Goal: Information Seeking & Learning: Learn about a topic

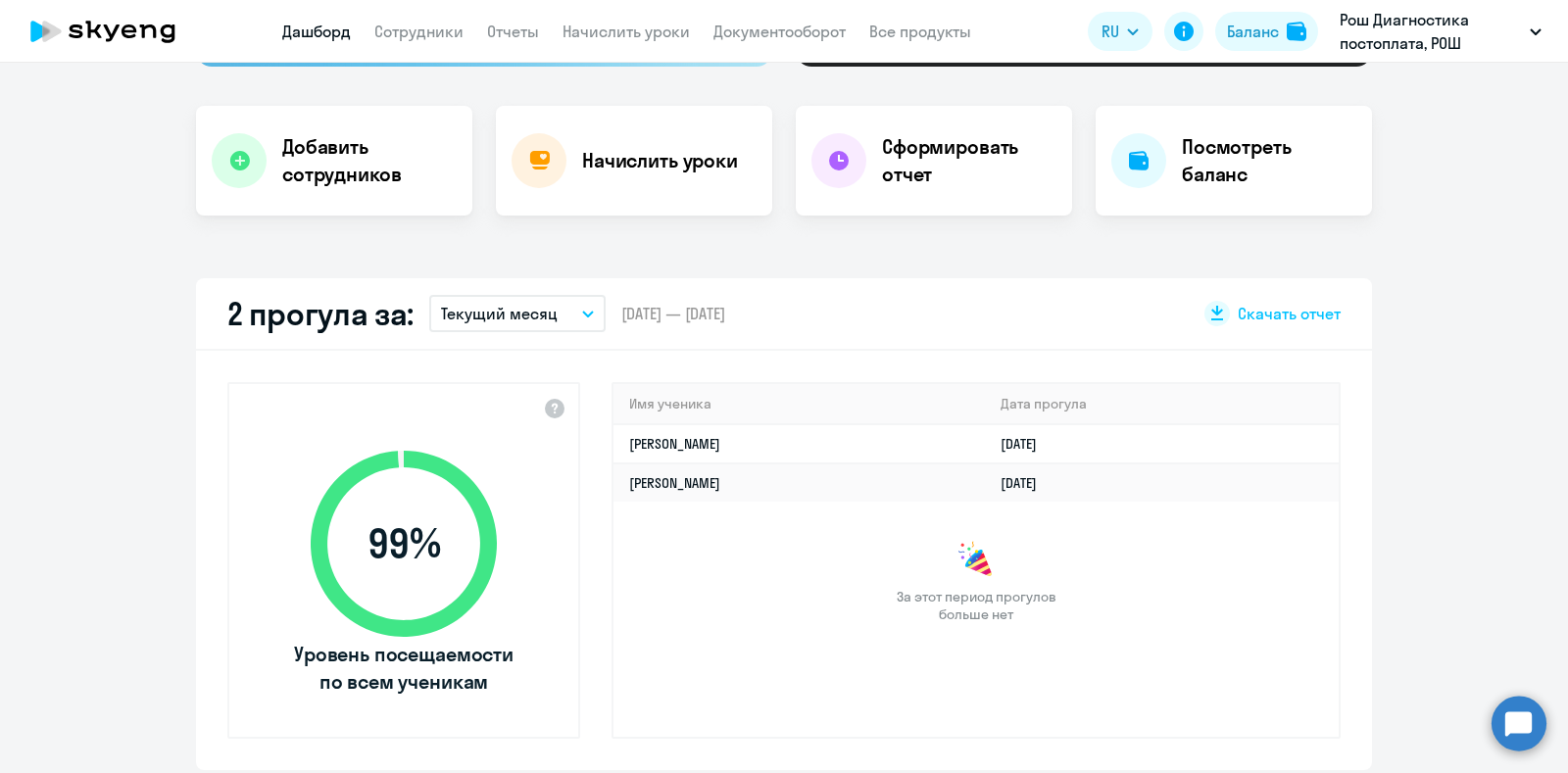
scroll to position [368, 0]
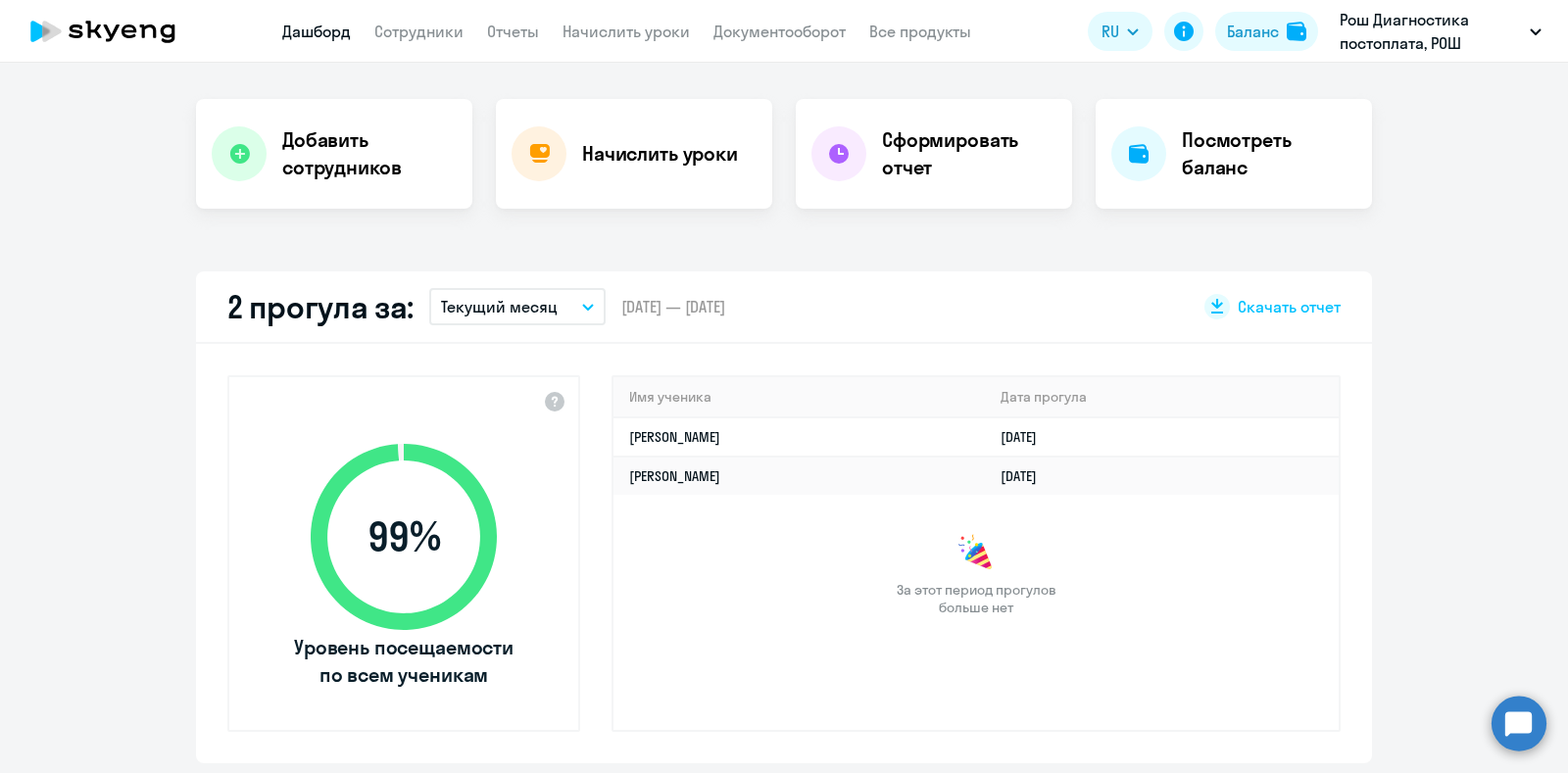
select select "30"
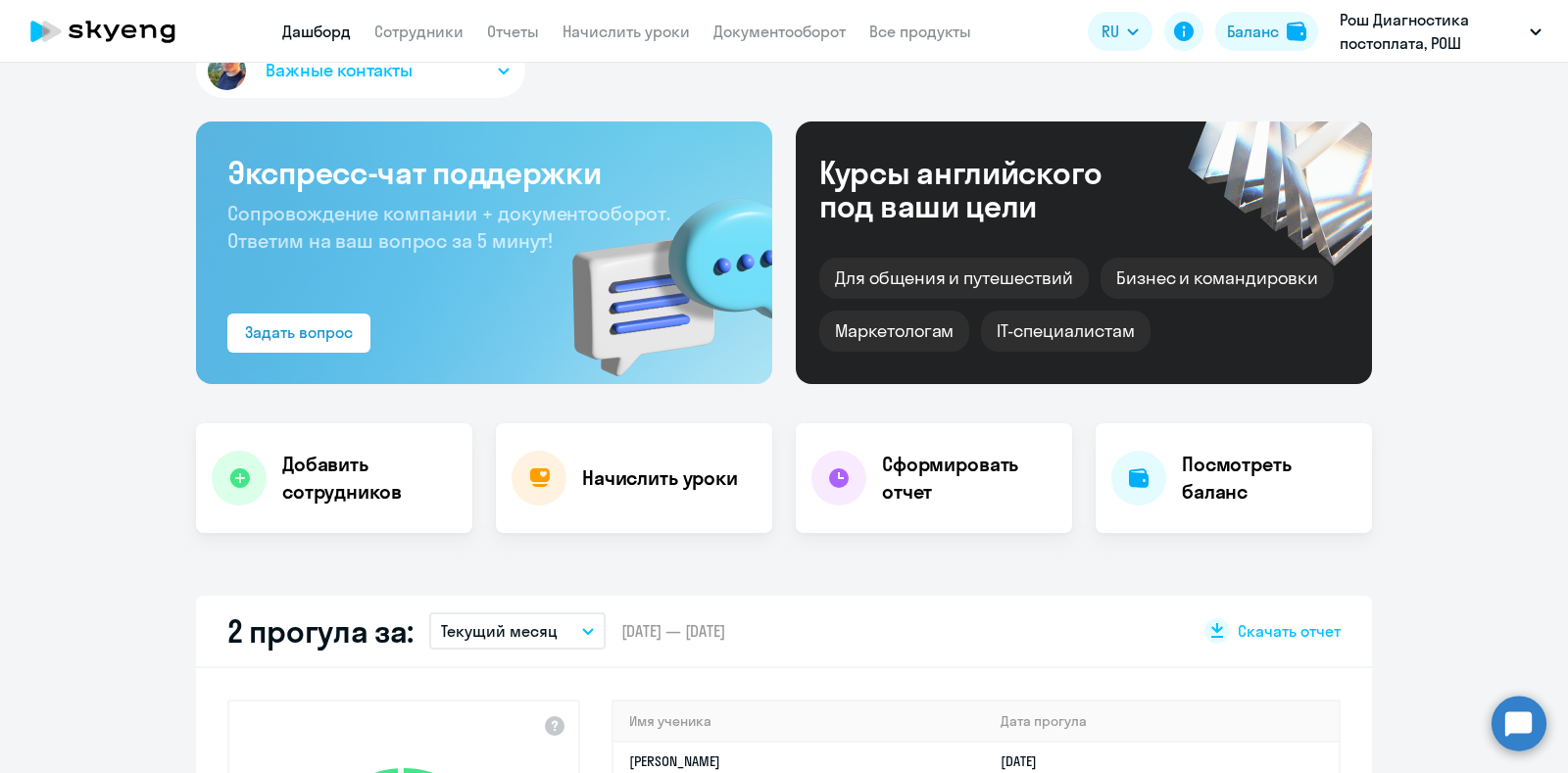
scroll to position [0, 0]
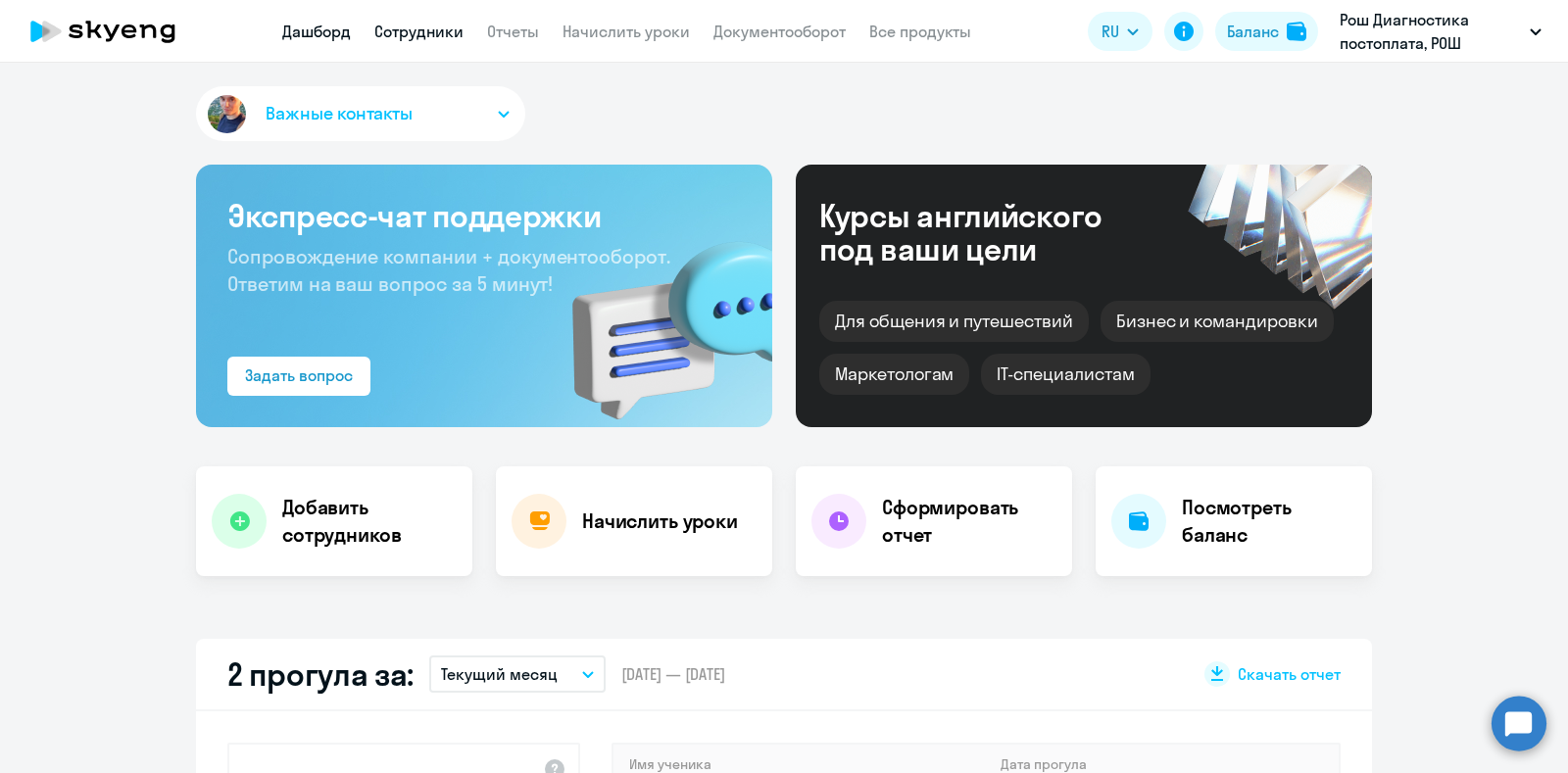
click at [417, 38] on link "Сотрудники" at bounding box center [419, 32] width 89 height 20
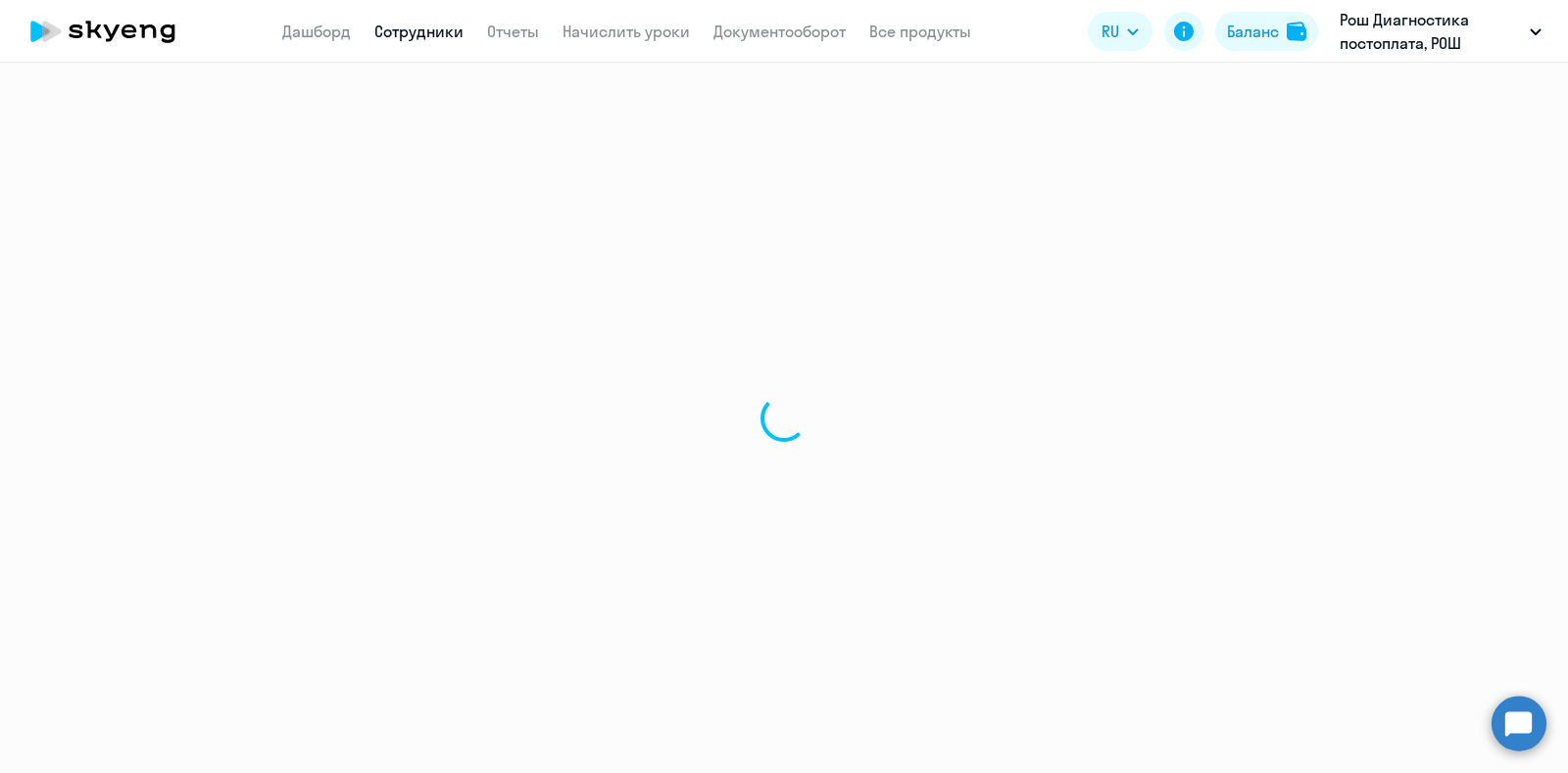
select select "30"
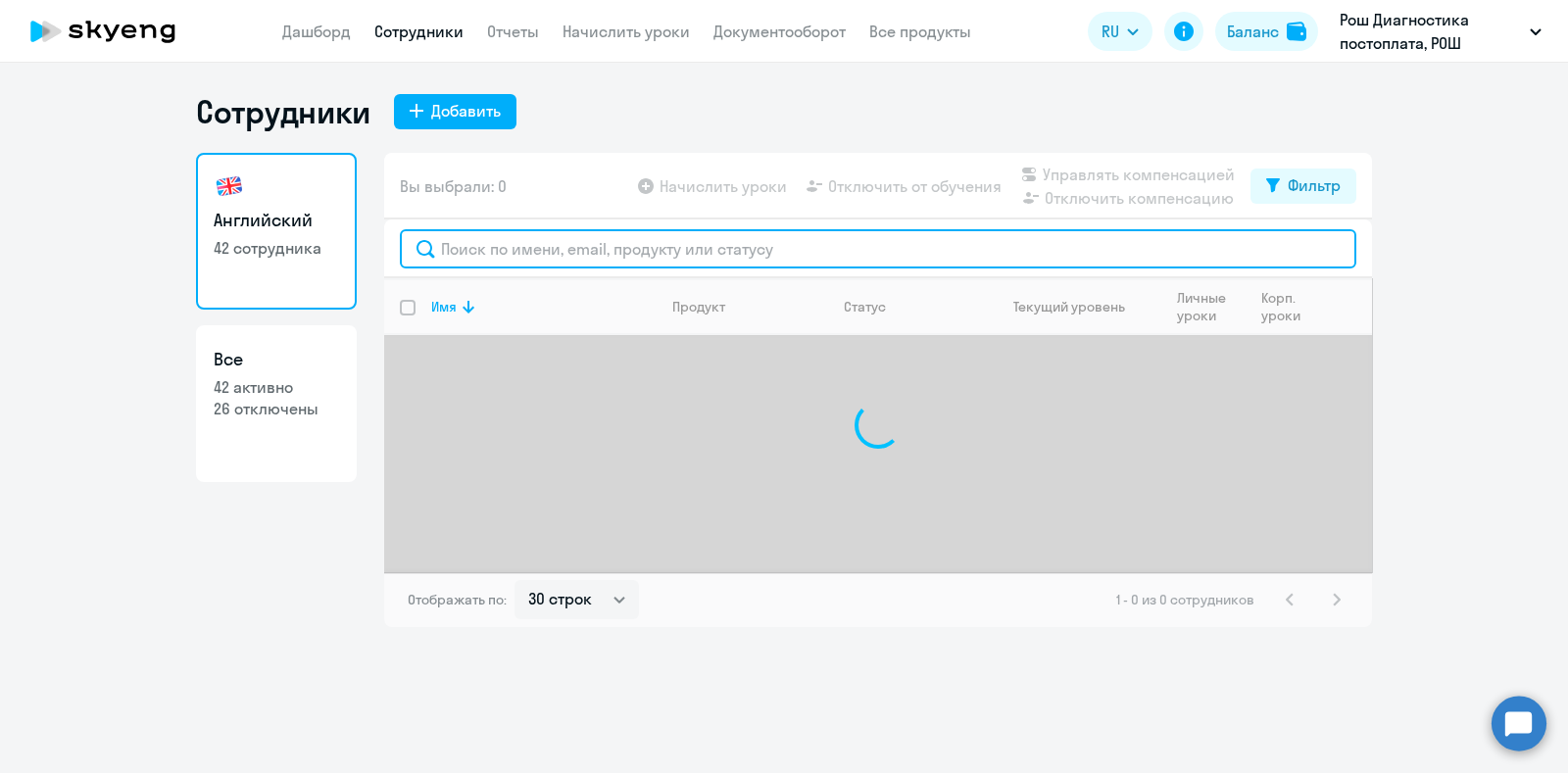
click at [582, 248] on input "text" at bounding box center [878, 249] width 956 height 39
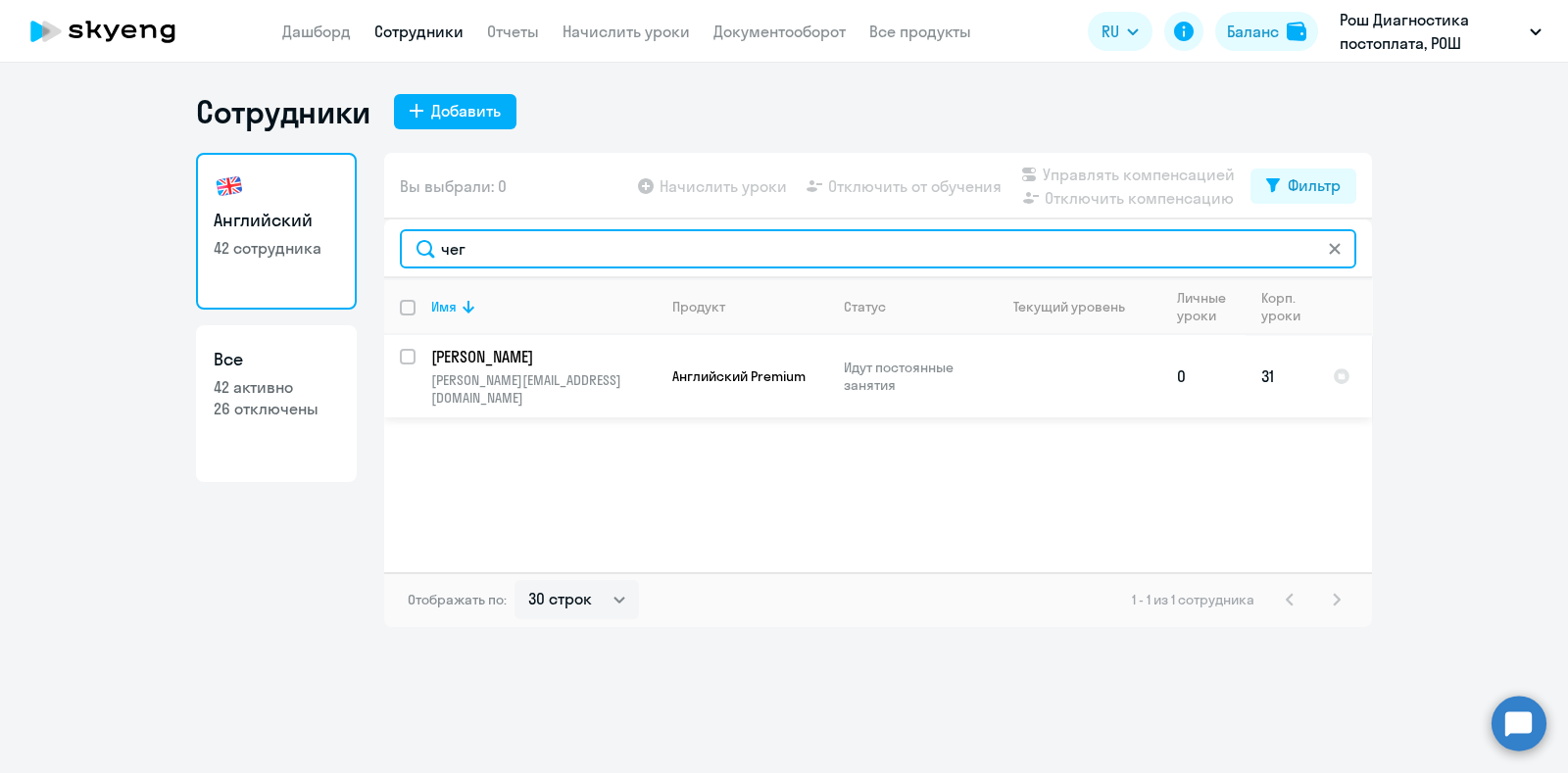
type input "чег"
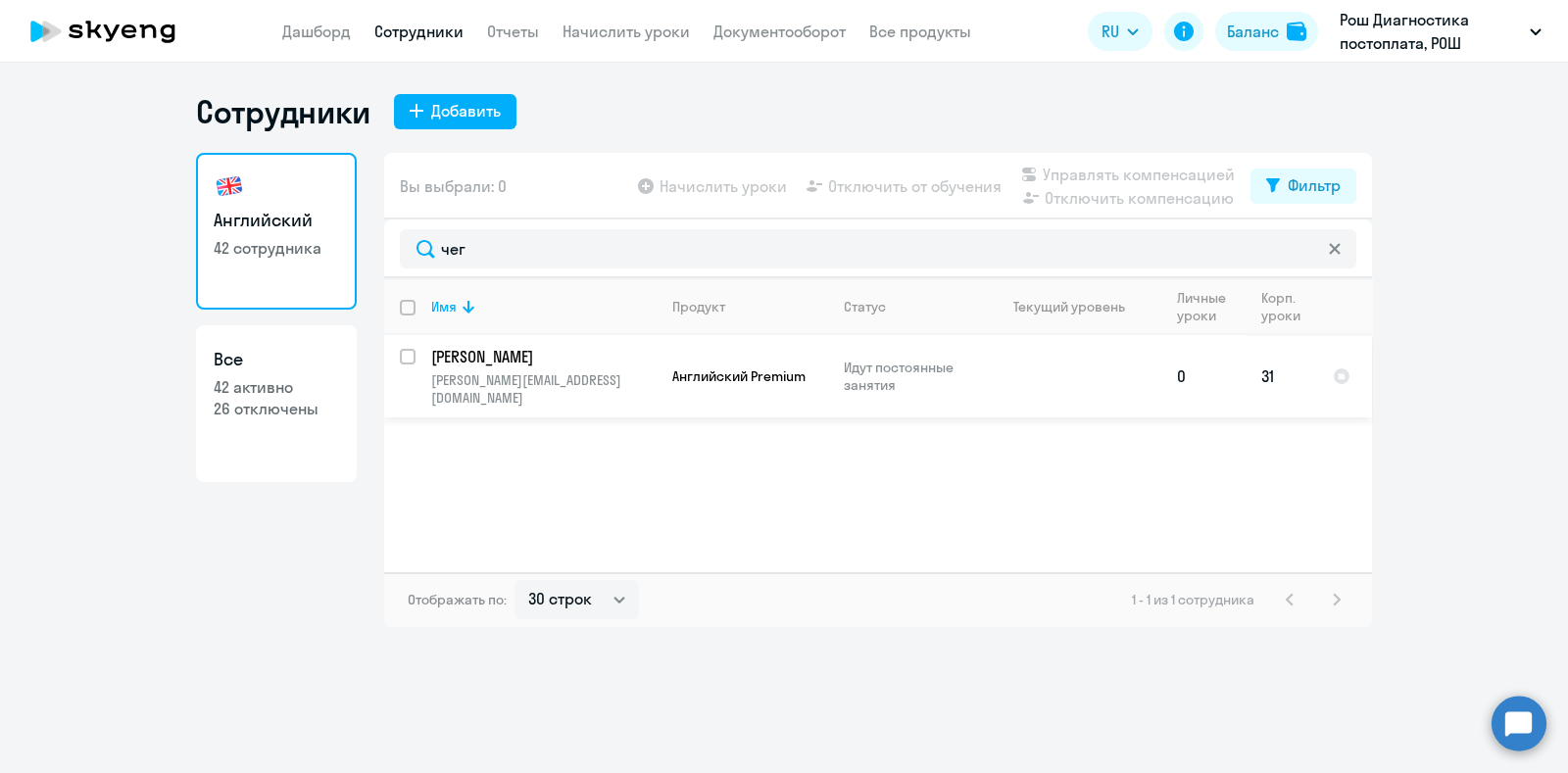
click at [554, 367] on p "[PERSON_NAME]" at bounding box center [541, 357] width 222 height 22
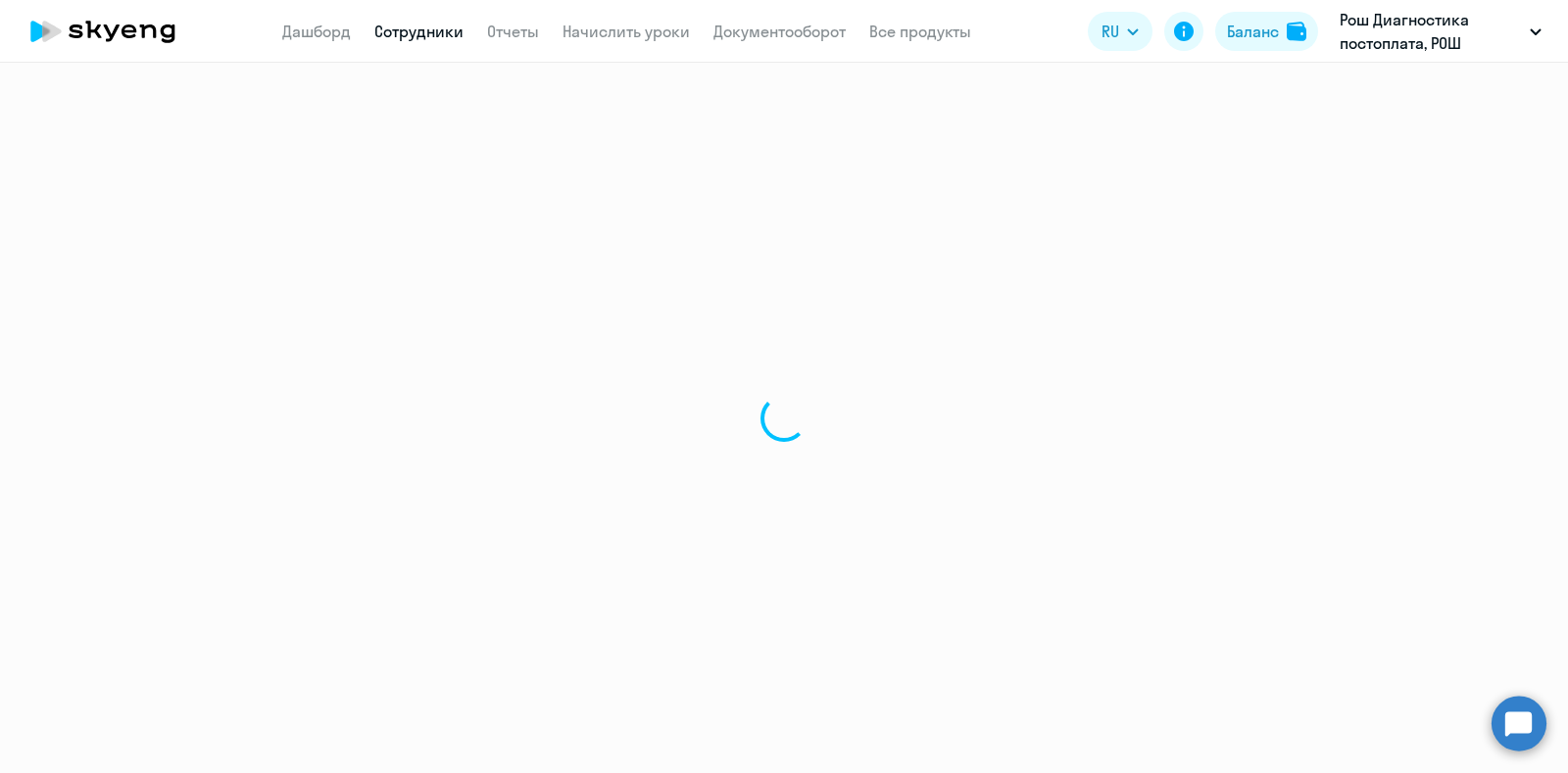
select select "english"
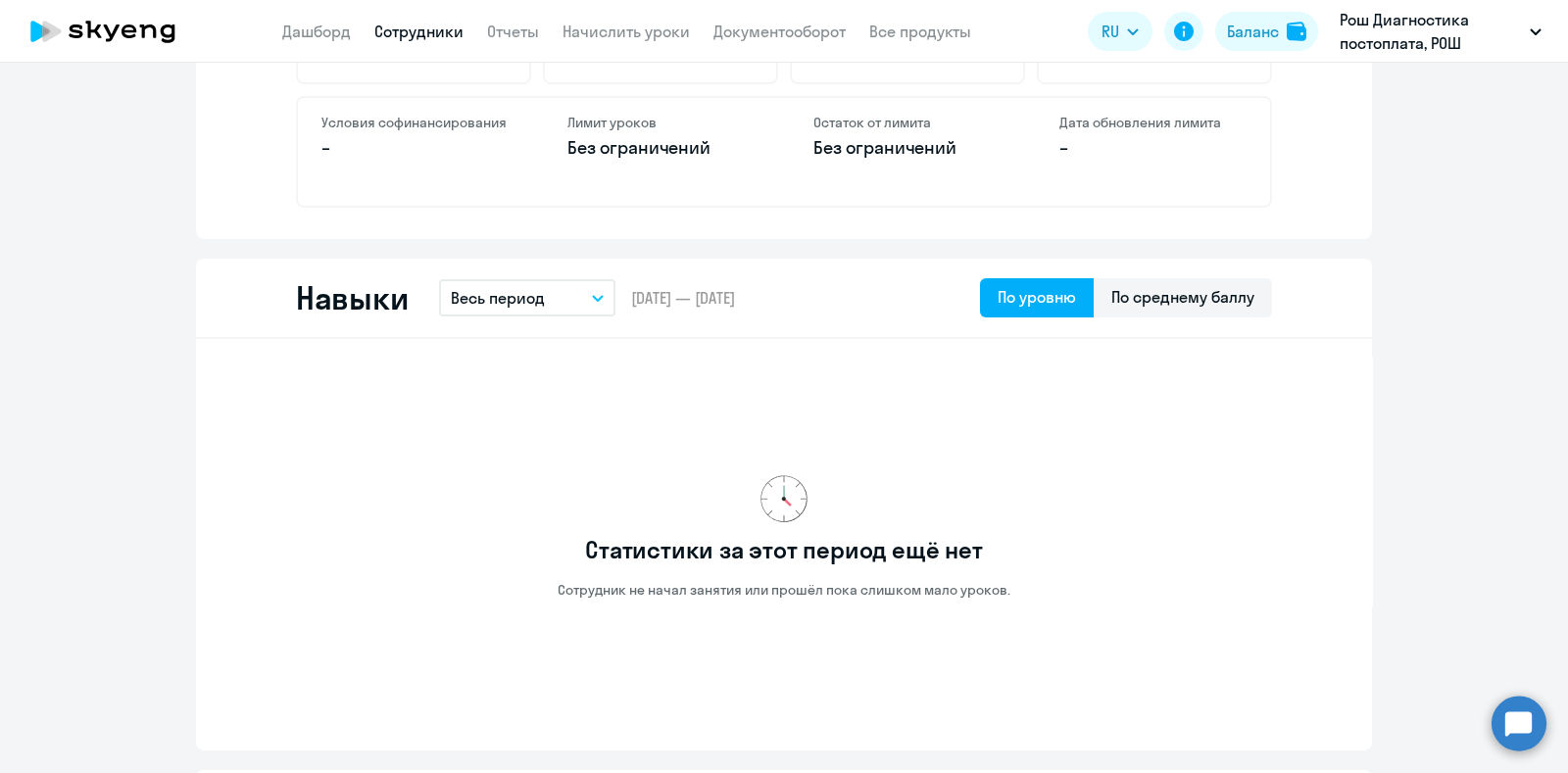
scroll to position [979, 0]
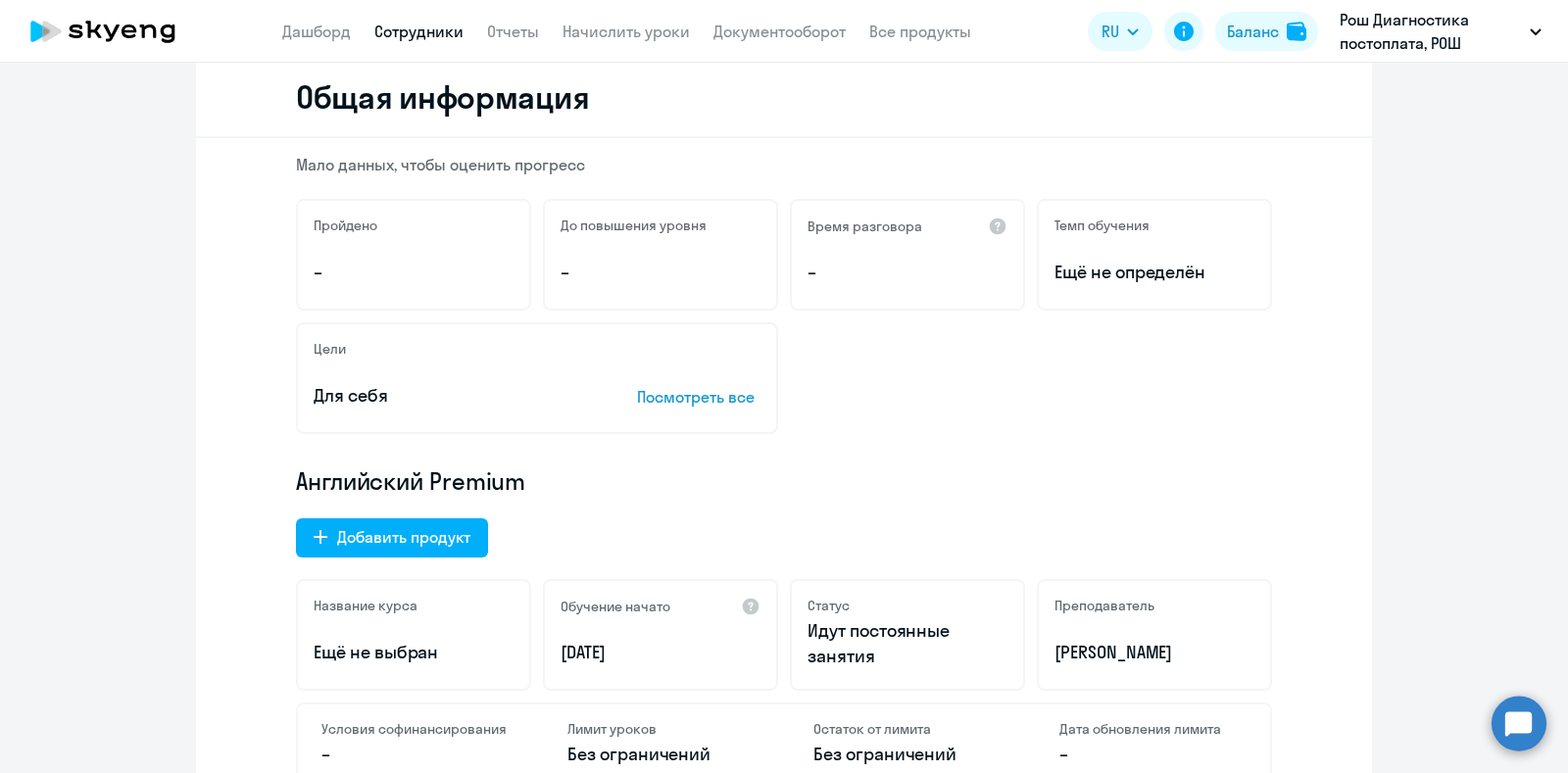
scroll to position [0, 0]
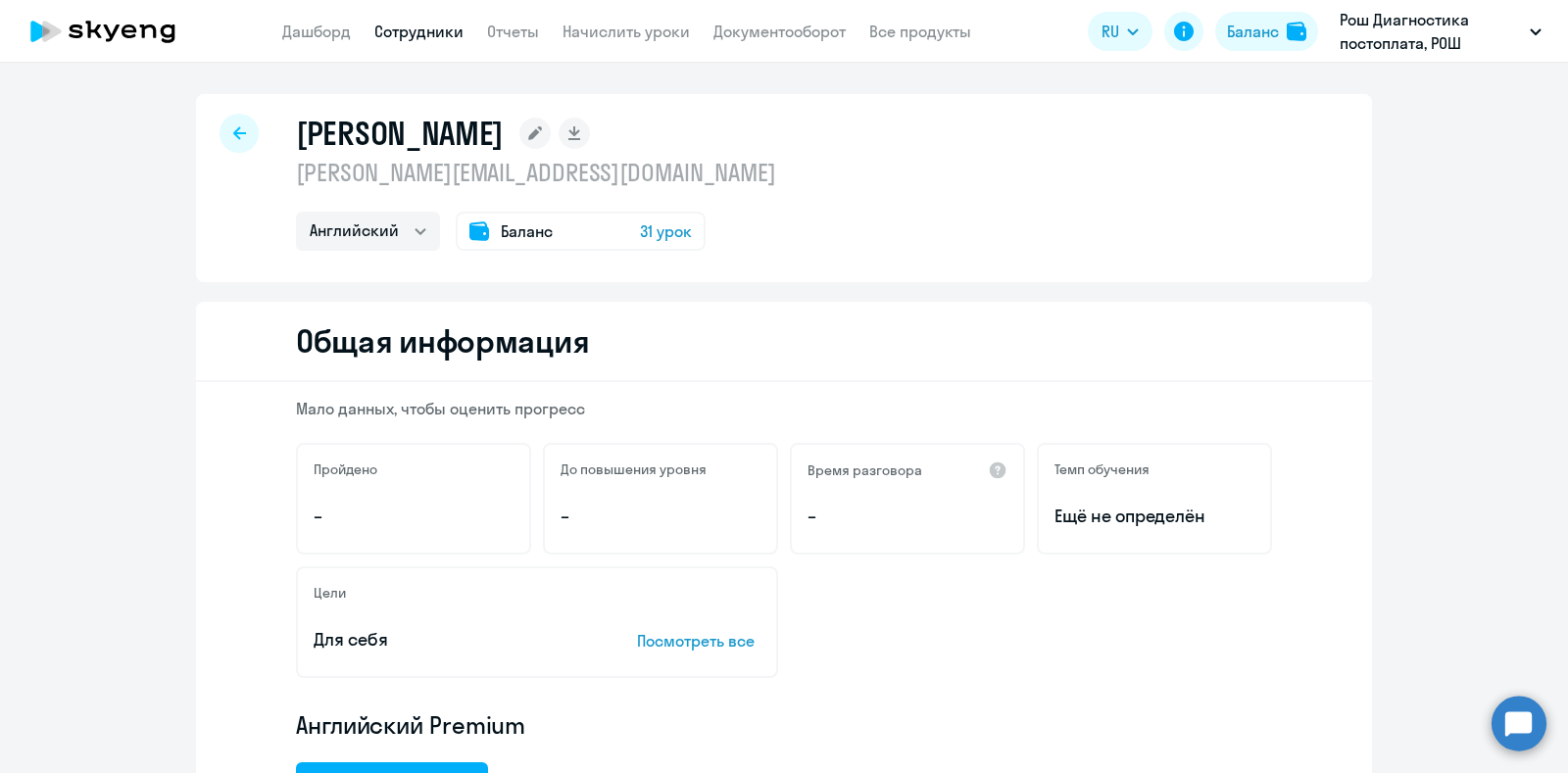
click at [221, 129] on div at bounding box center [239, 133] width 39 height 39
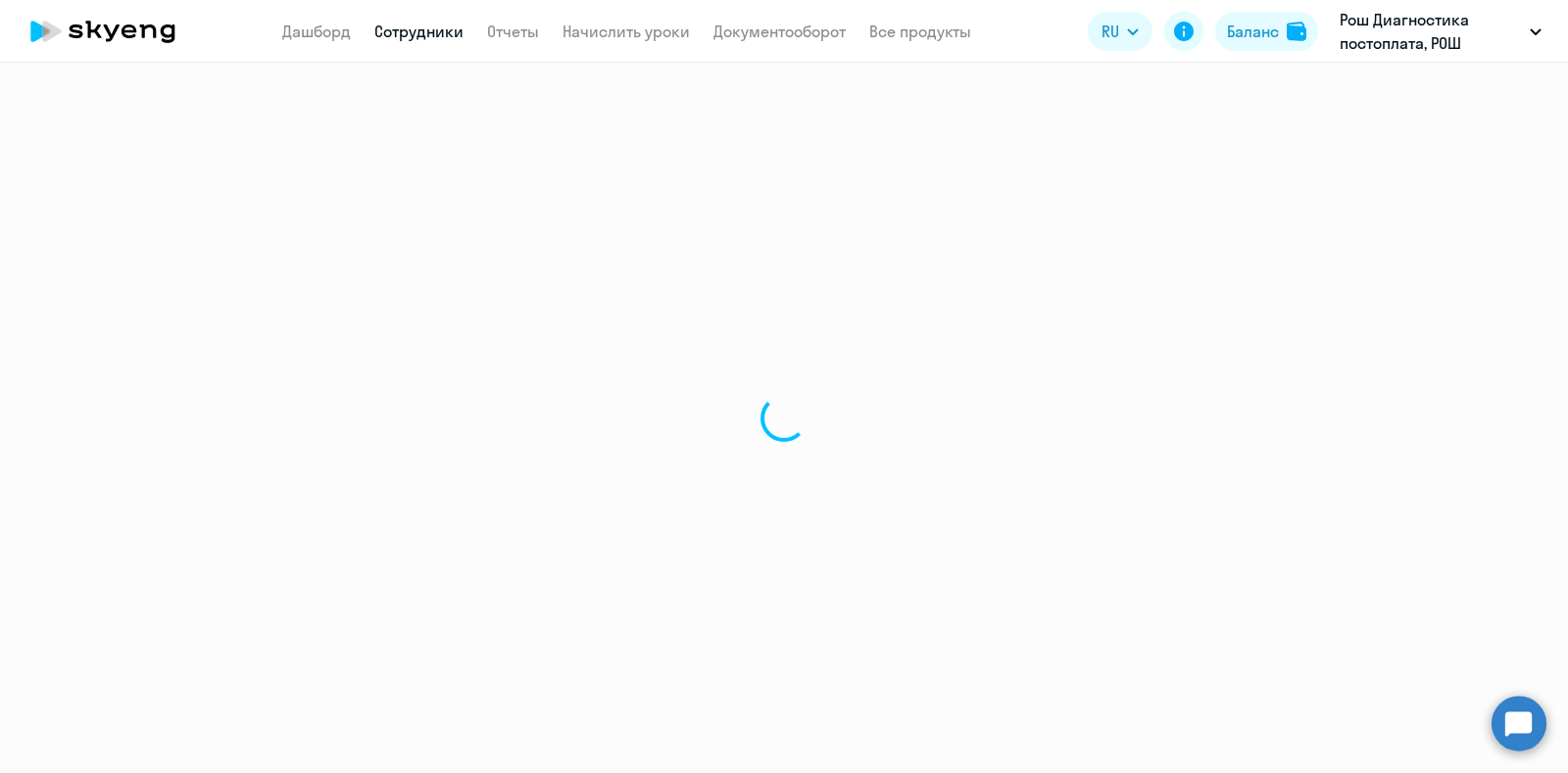
select select "30"
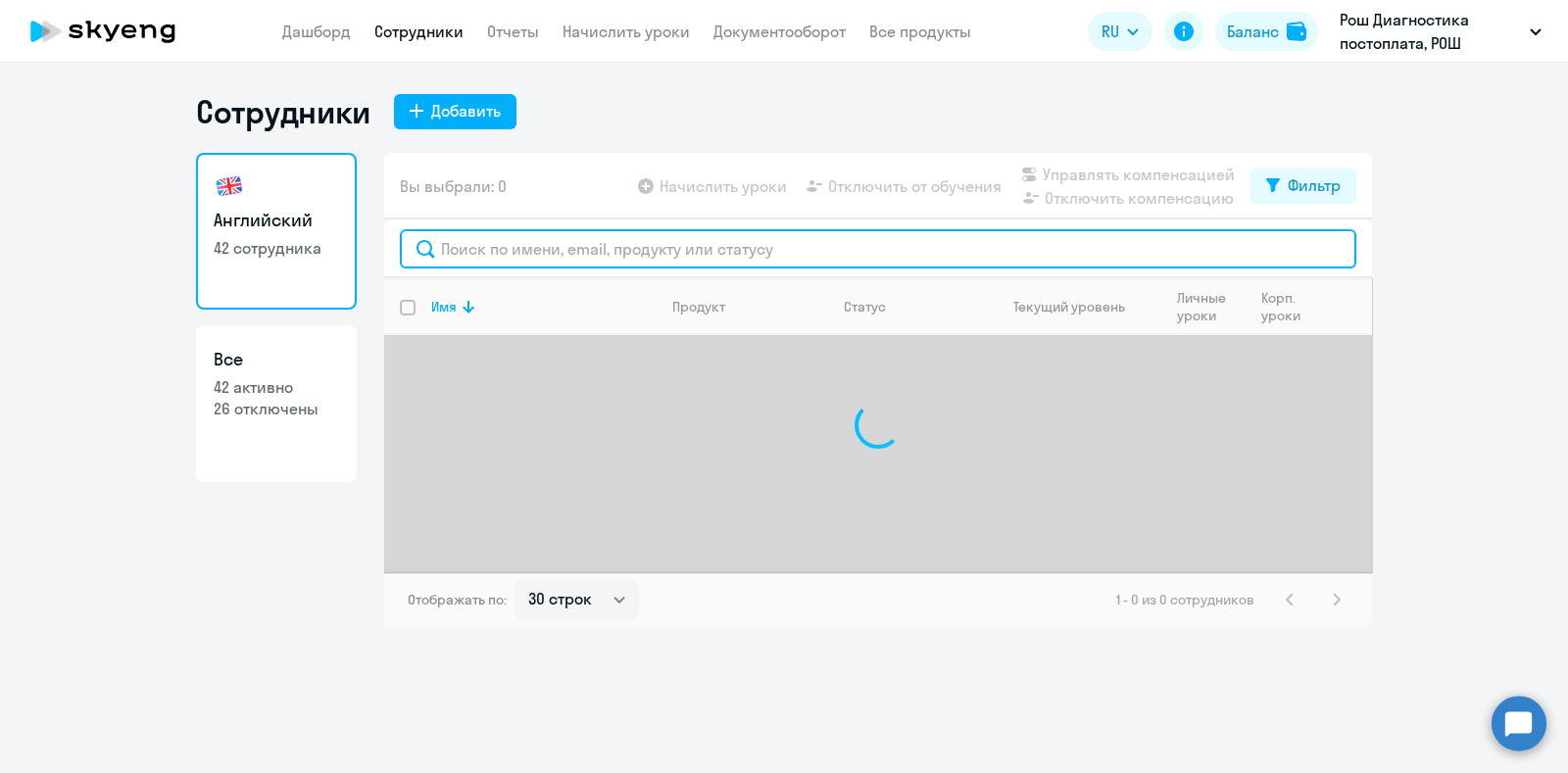
click at [460, 243] on input "text" at bounding box center [878, 249] width 956 height 39
type input "h"
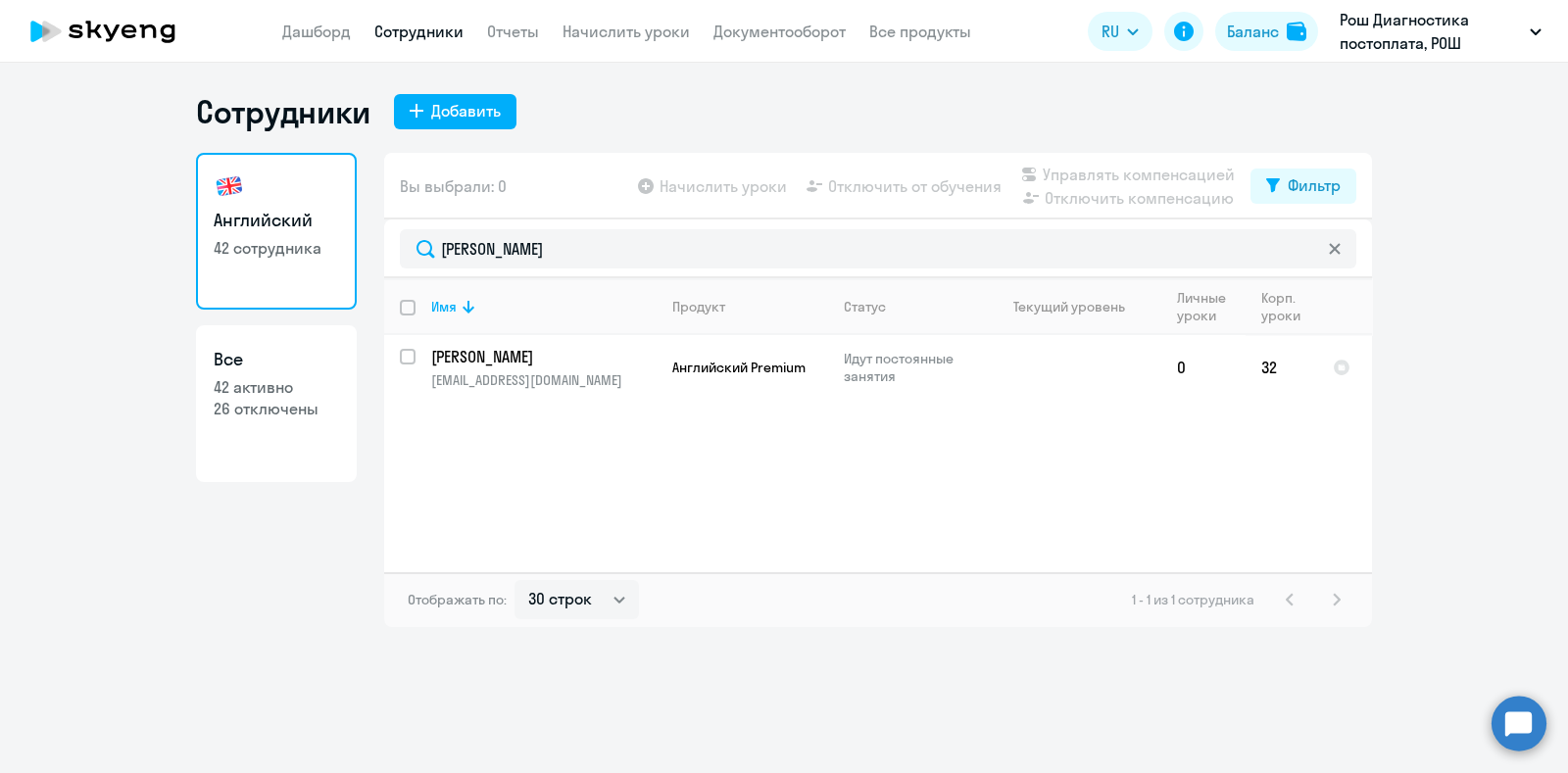
click at [1436, 282] on ng-component "Сотрудники Добавить Английский 42 сотрудника Все 42 активно 26 отключены Вы выб…" at bounding box center [784, 359] width 1568 height 535
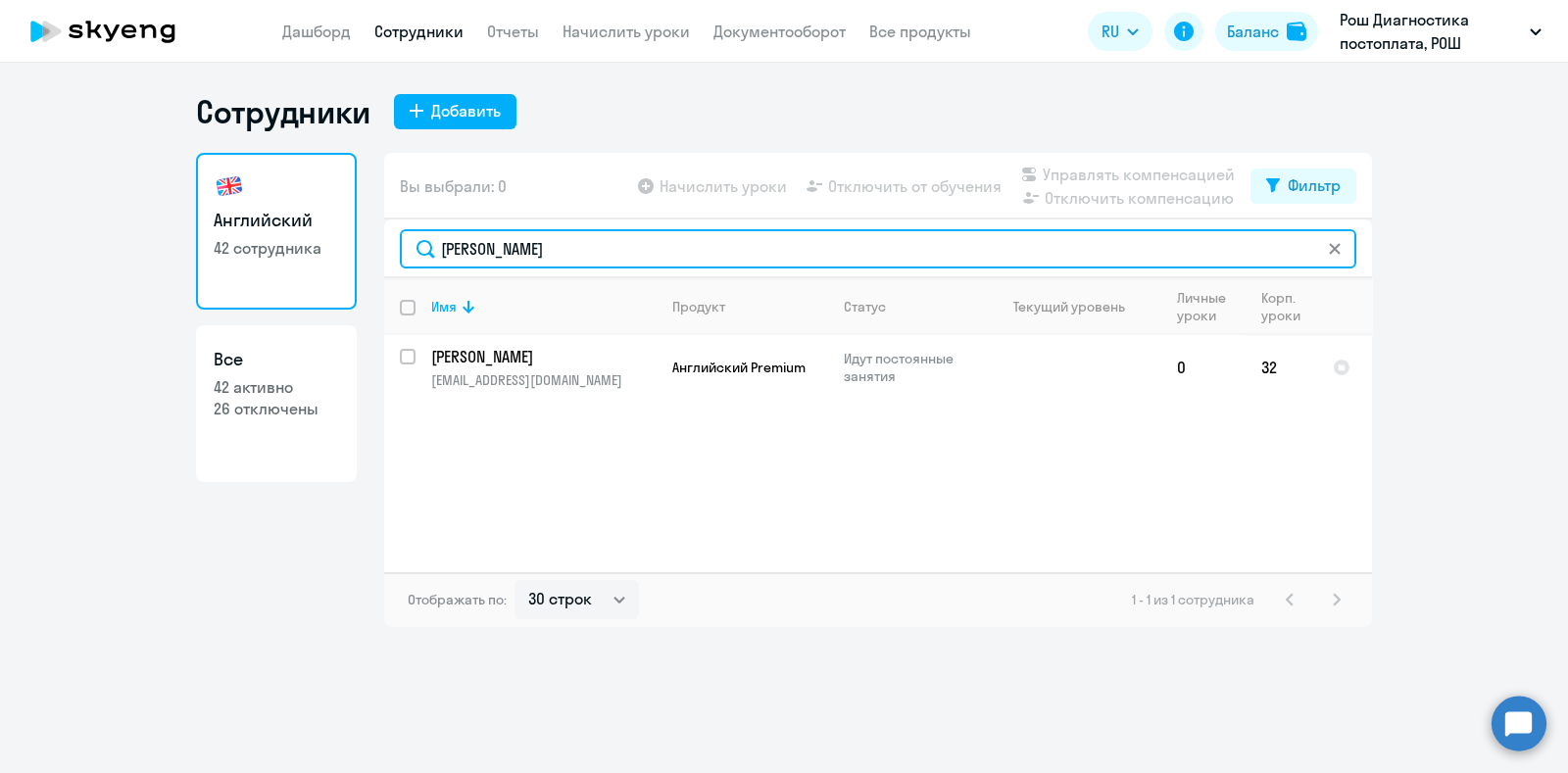
drag, startPoint x: 530, startPoint y: 252, endPoint x: 336, endPoint y: 235, distance: 194.7
click at [336, 235] on div "Английский 42 сотрудника Все 42 активно 26 отключены Вы выбрали: 0 Начислить ур…" at bounding box center [784, 389] width 1176 height 474
drag, startPoint x: 524, startPoint y: 251, endPoint x: 327, endPoint y: 243, distance: 197.2
click at [320, 244] on div "Английский 42 сотрудника Все 42 активно 26 отключены Вы выбрали: 0 Начислить ур…" at bounding box center [784, 389] width 1176 height 474
type input "[PERSON_NAME]"
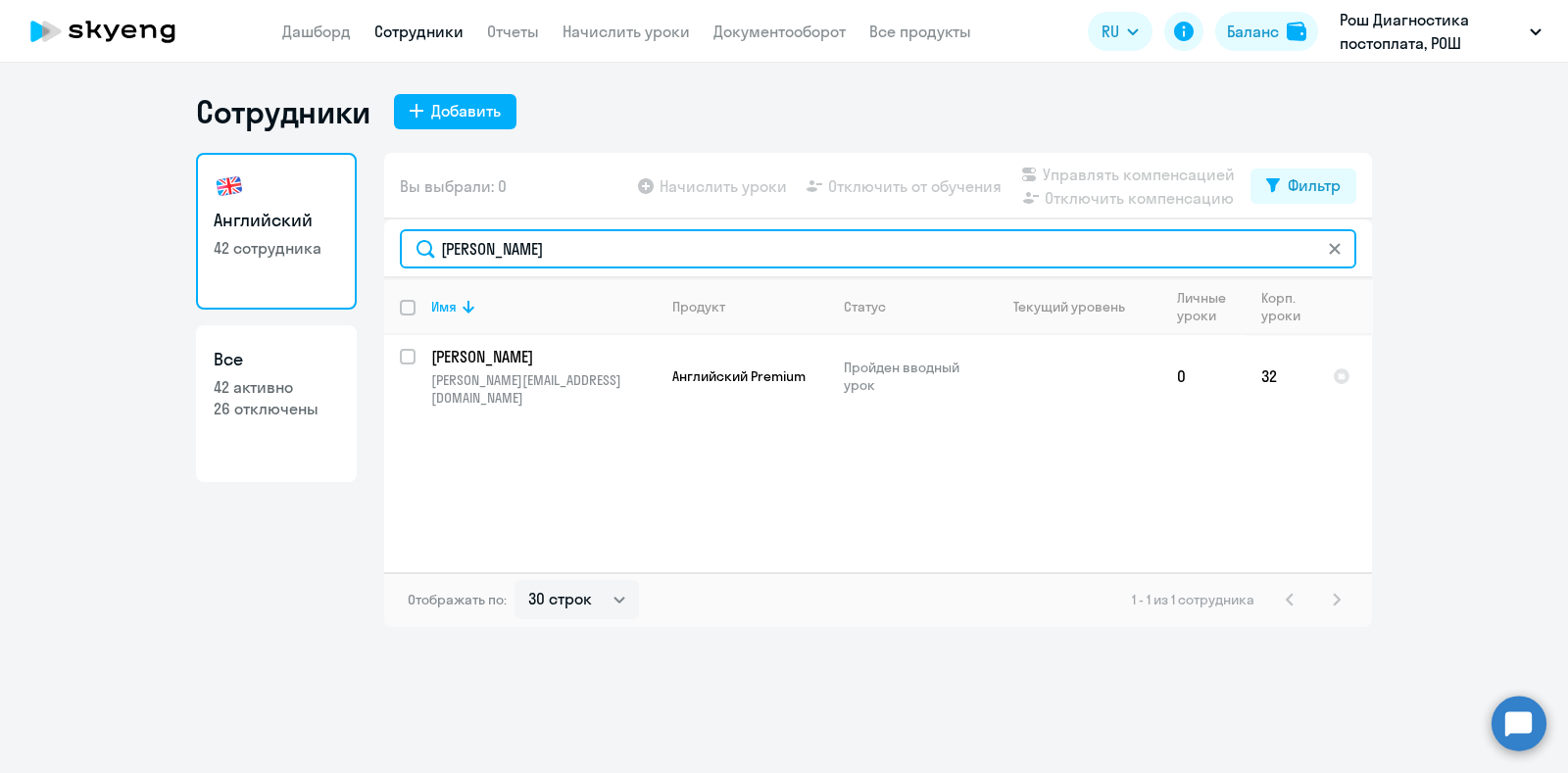
drag, startPoint x: 564, startPoint y: 254, endPoint x: 414, endPoint y: 253, distance: 150.0
click at [414, 253] on input "[PERSON_NAME]" at bounding box center [878, 249] width 956 height 39
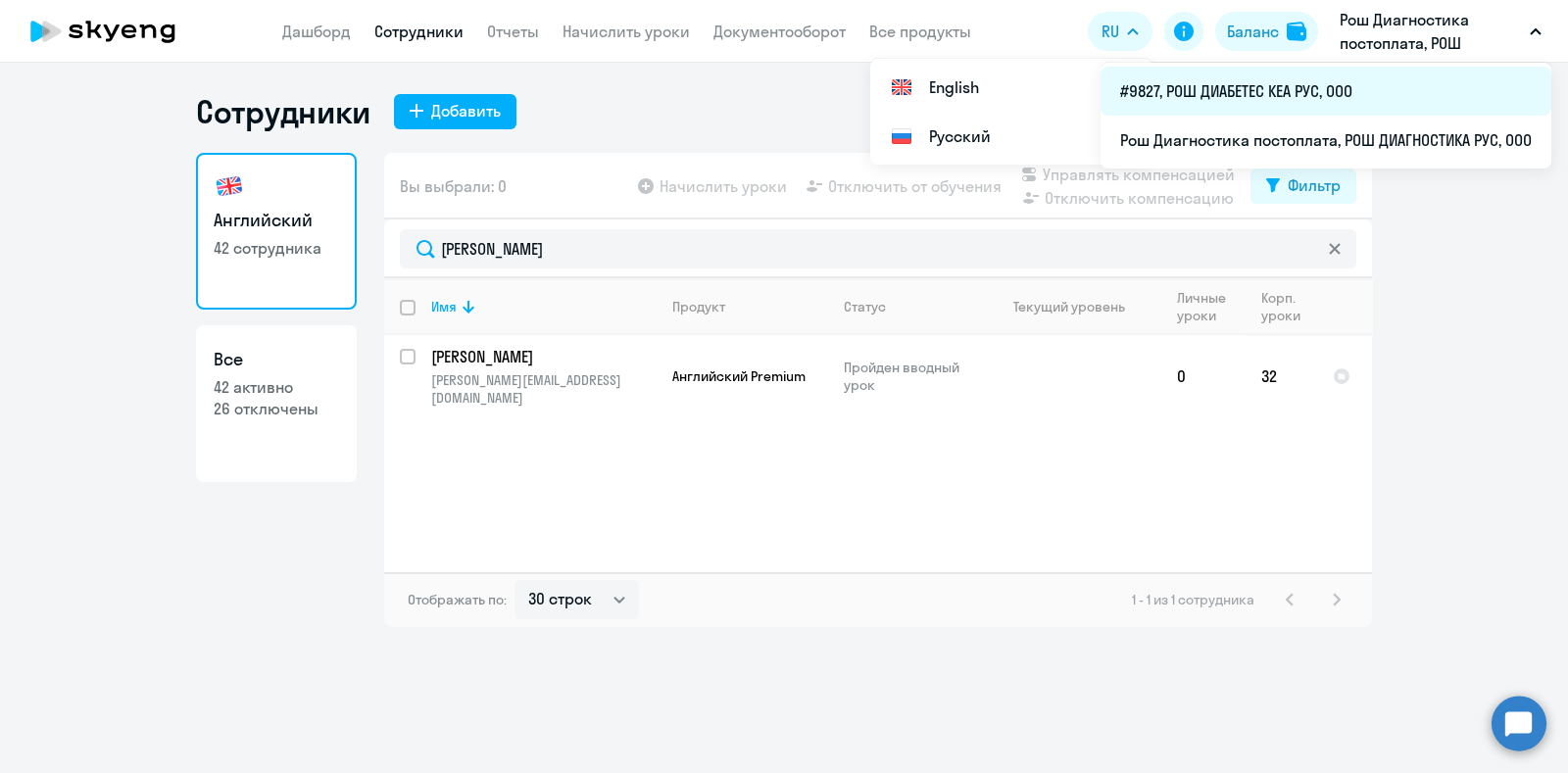
click at [1284, 85] on li "#9827, РОШ ДИАБЕТЕС КЕА РУС, ООО" at bounding box center [1325, 92] width 450 height 49
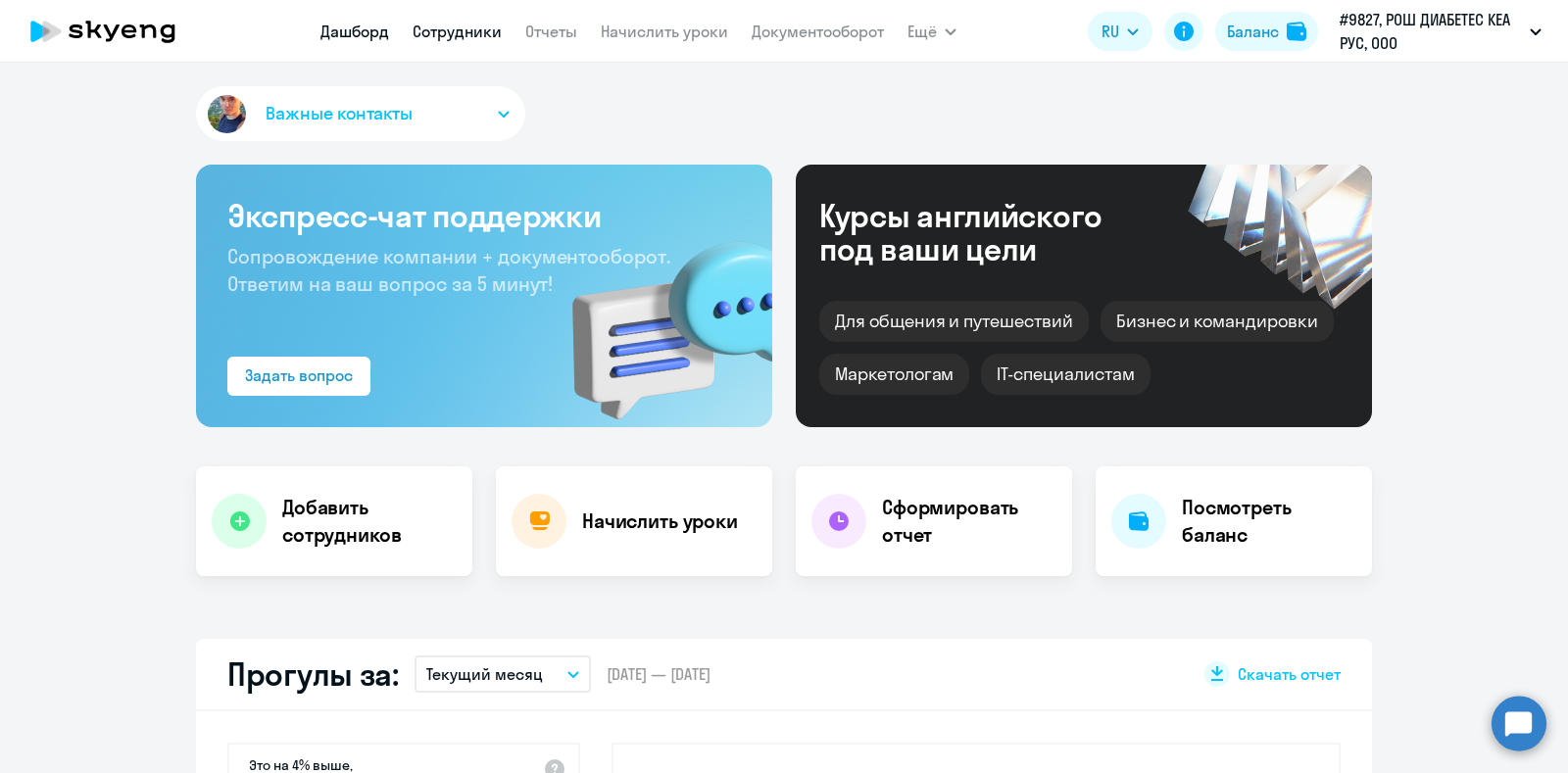
click at [436, 27] on link "Сотрудники" at bounding box center [457, 32] width 89 height 20
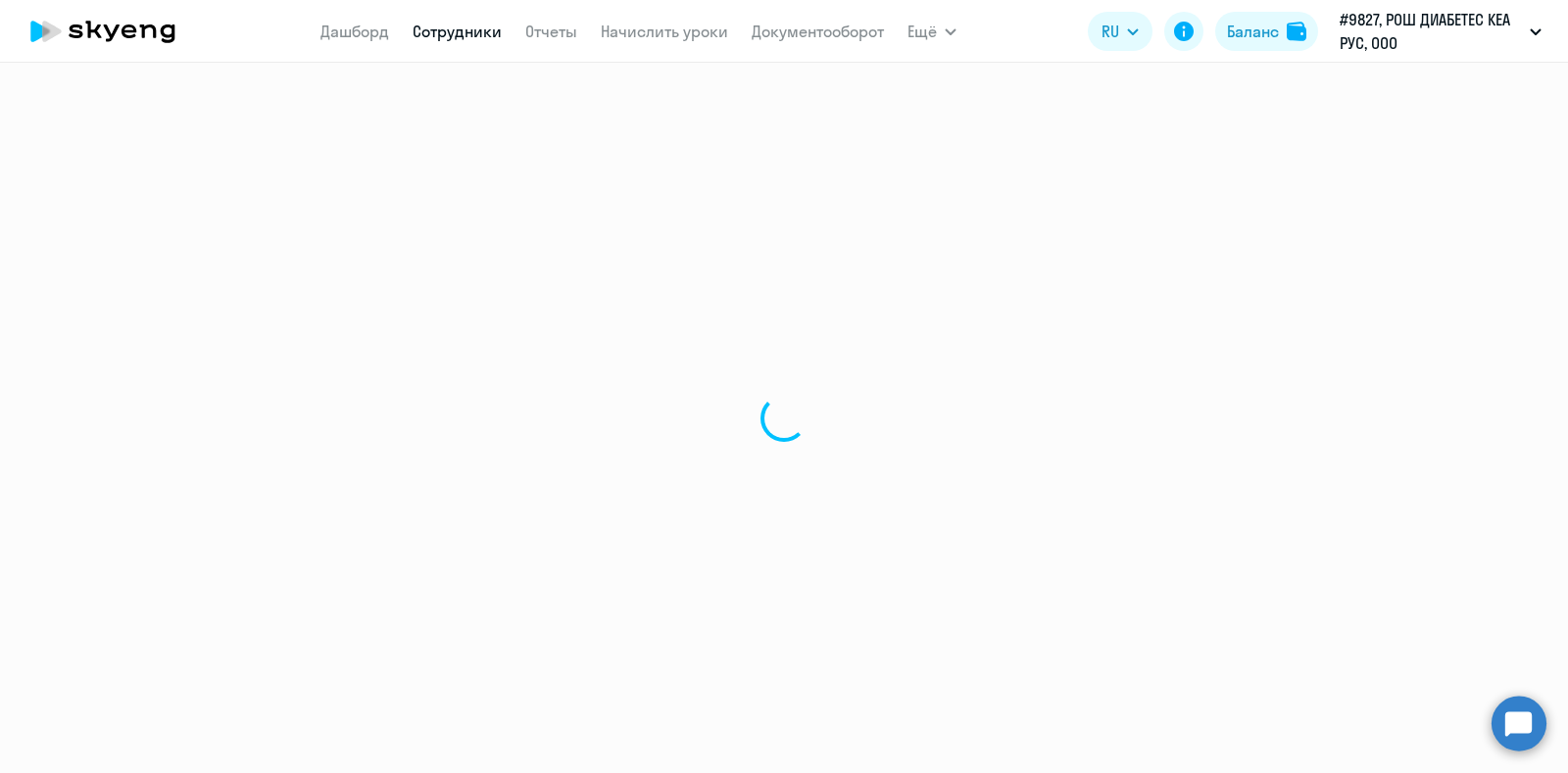
select select "30"
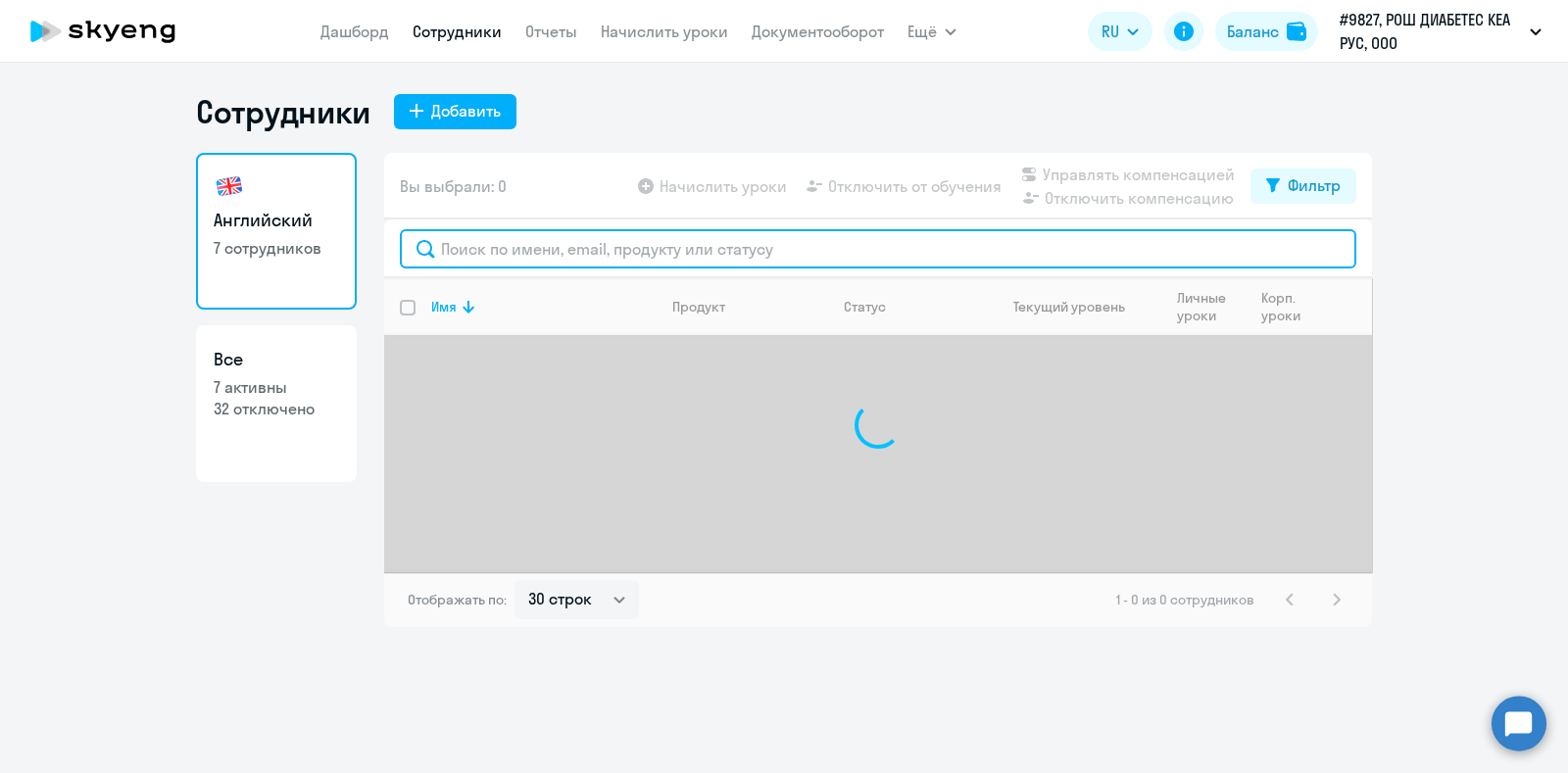
click at [536, 253] on input "text" at bounding box center [878, 249] width 956 height 39
type input "r"
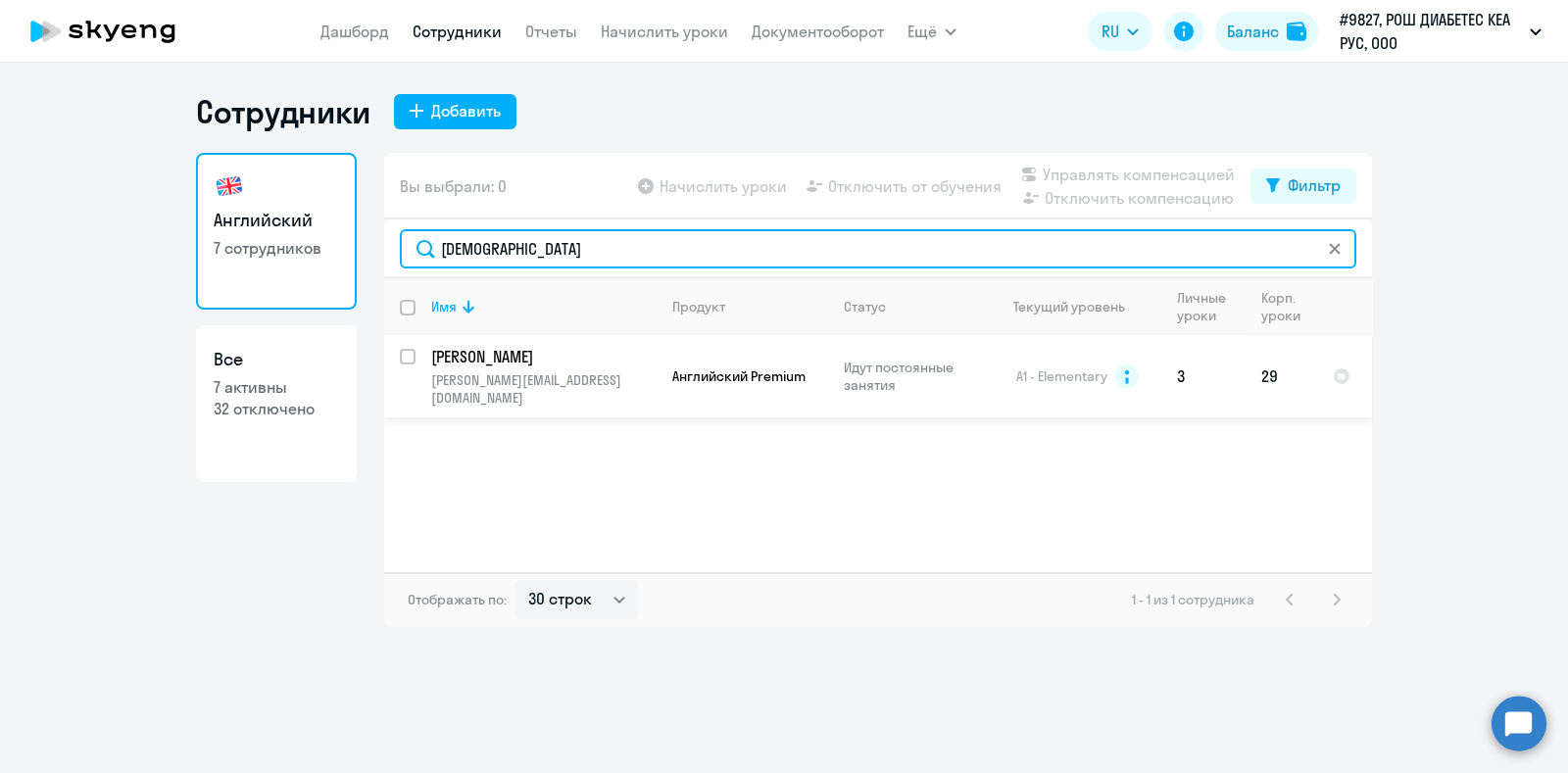
type input "[DEMOGRAPHIC_DATA]"
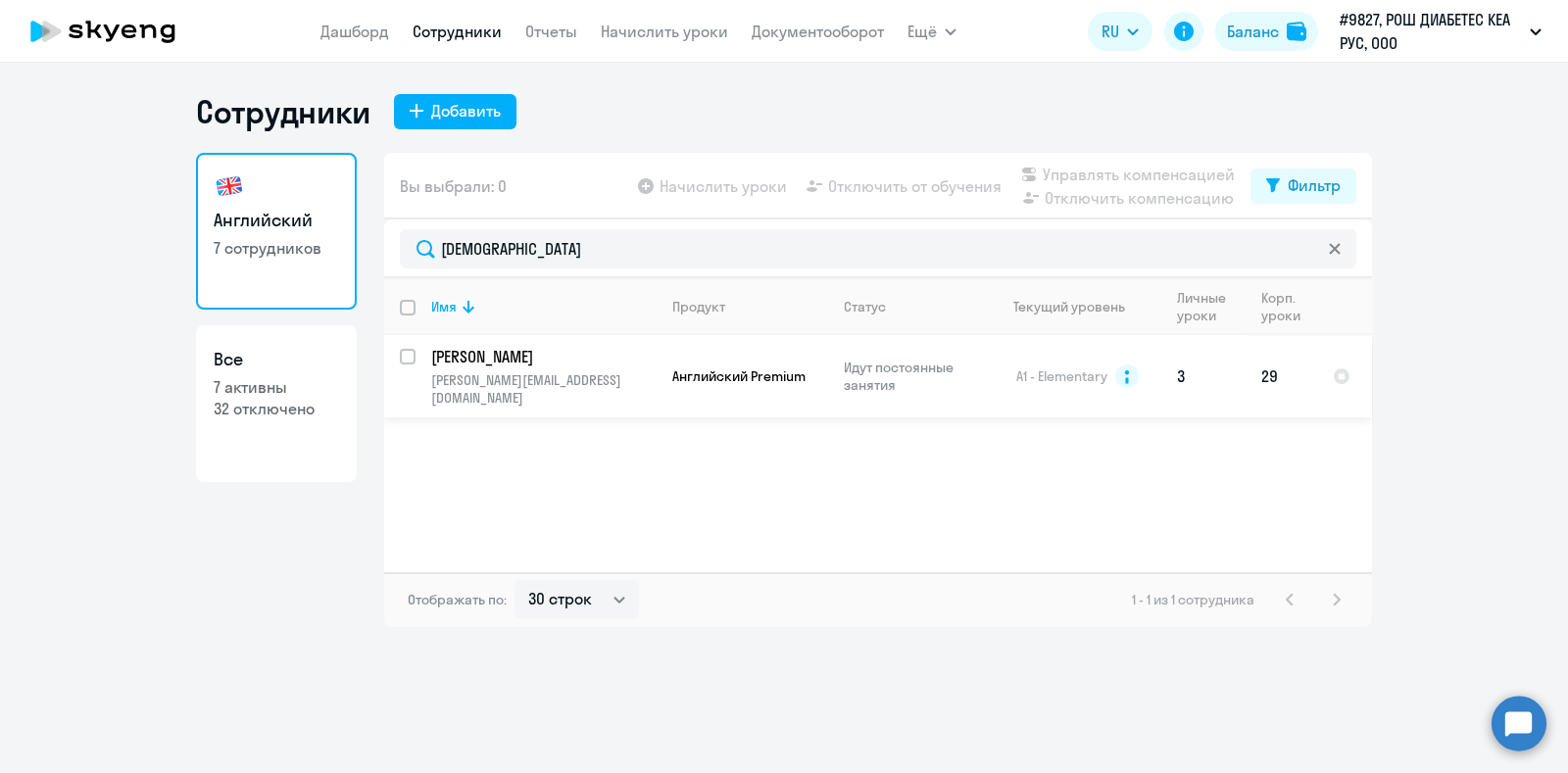
click at [505, 377] on p "[PERSON_NAME][EMAIL_ADDRESS][DOMAIN_NAME]" at bounding box center [543, 389] width 225 height 35
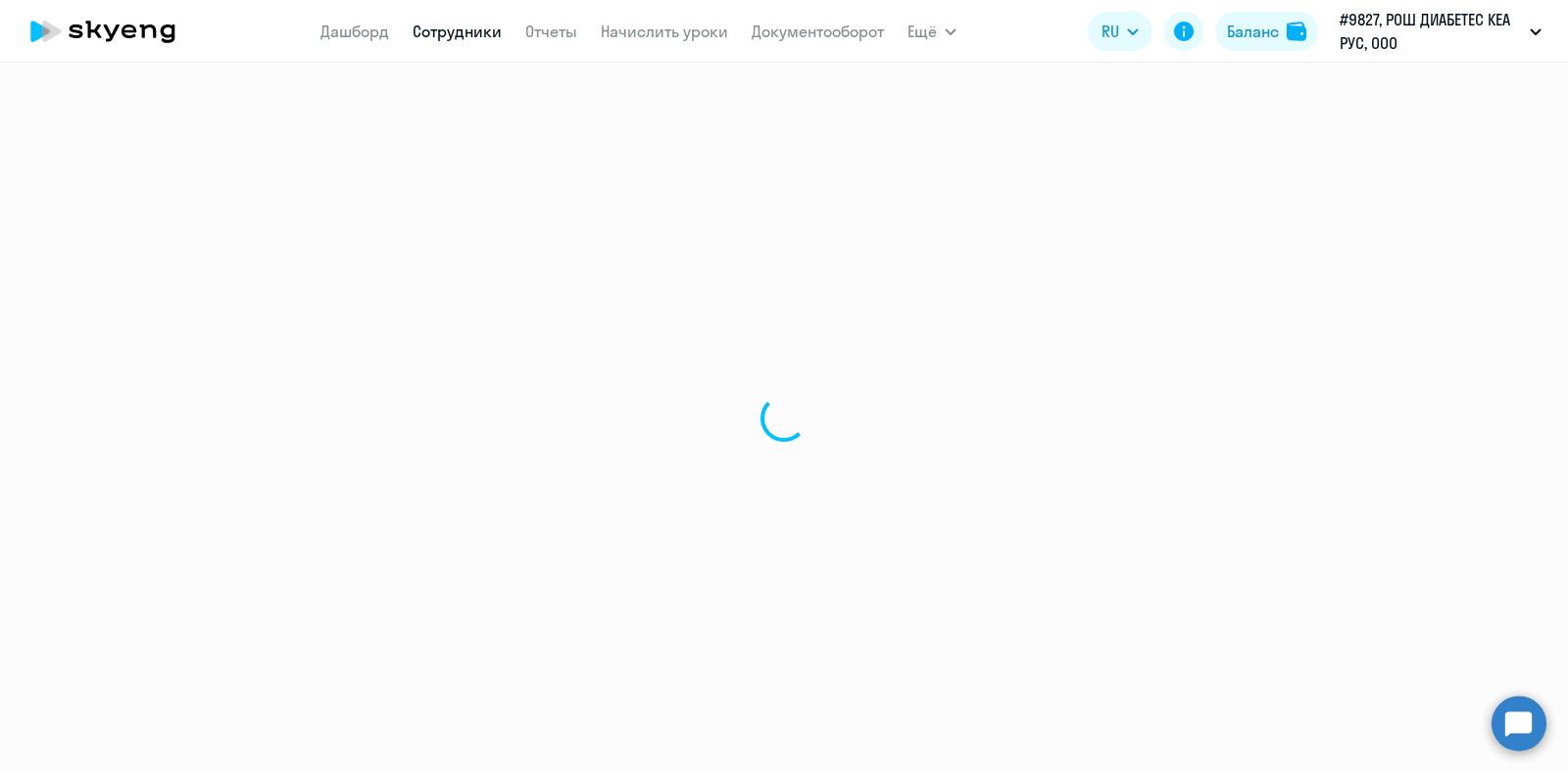
select select "english"
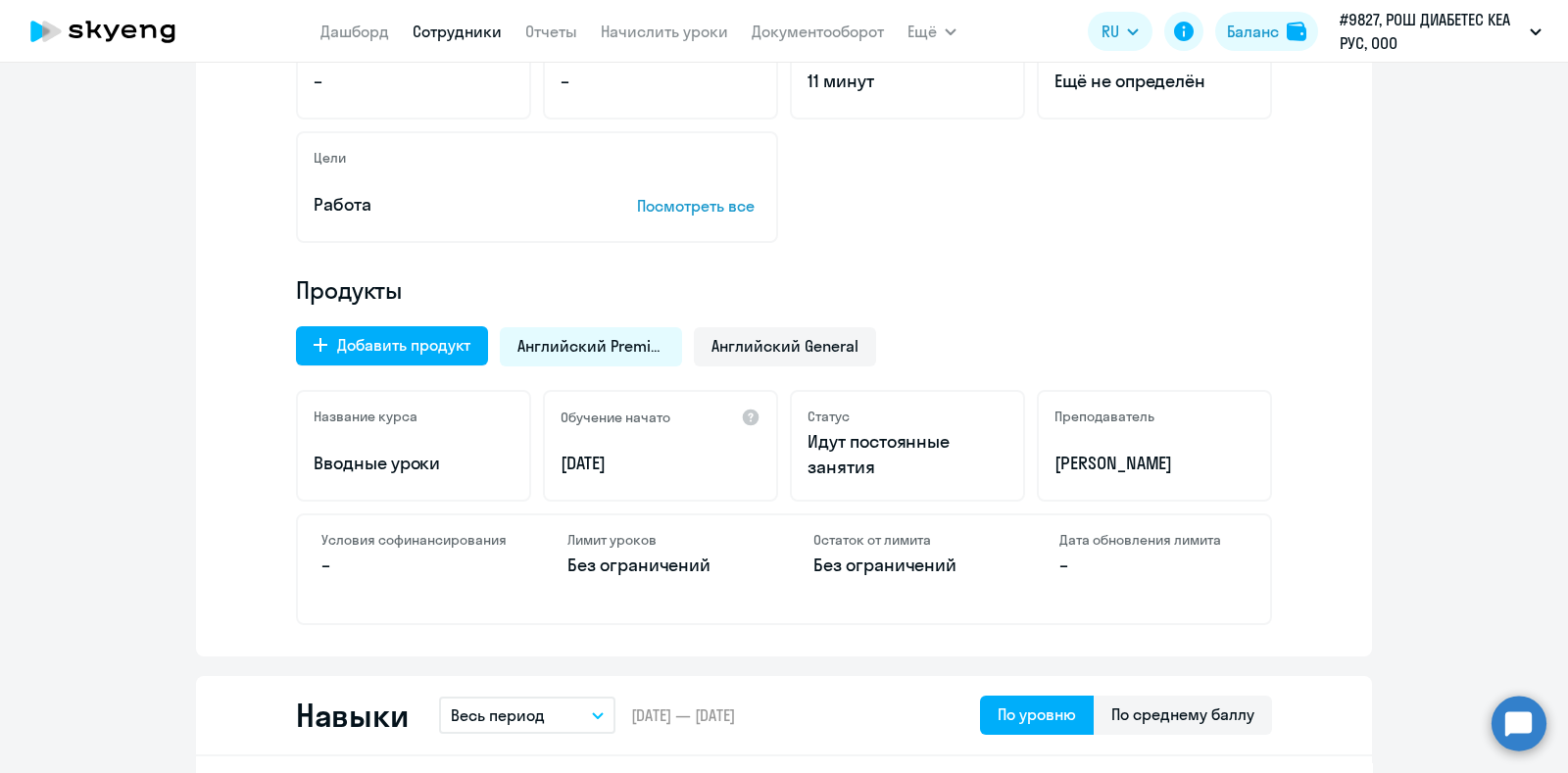
scroll to position [612, 0]
